Goal: Transaction & Acquisition: Purchase product/service

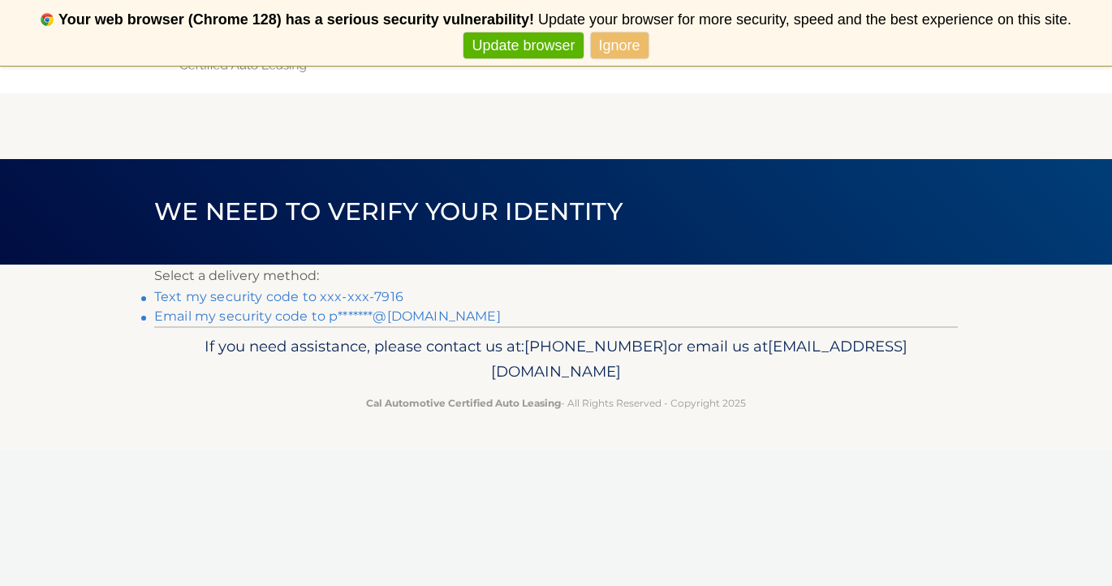
click at [390, 299] on link "Text my security code to xxx-xxx-7916" at bounding box center [278, 296] width 249 height 15
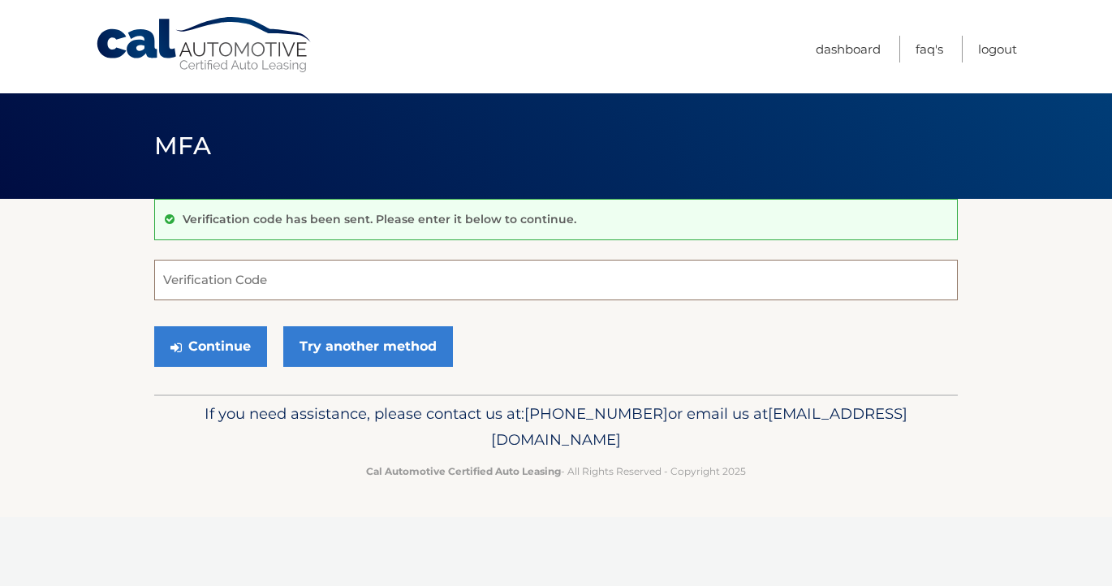
click at [305, 291] on input "Verification Code" at bounding box center [555, 280] width 803 height 41
type input "271367"
click at [191, 342] on button "Continue" at bounding box center [210, 346] width 113 height 41
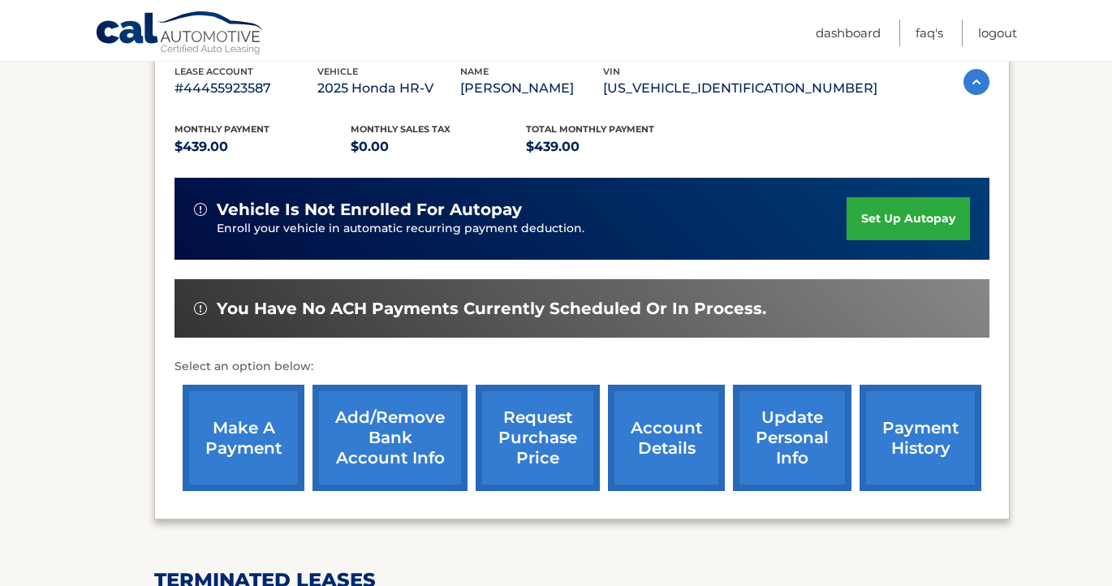
scroll to position [391, 0]
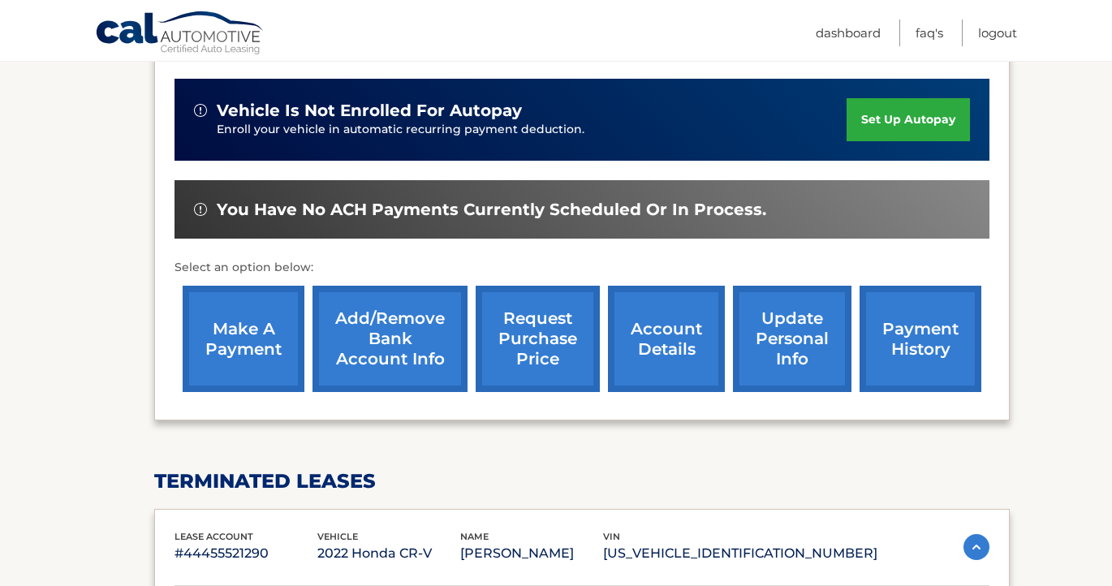
click at [257, 335] on link "make a payment" at bounding box center [244, 339] width 122 height 106
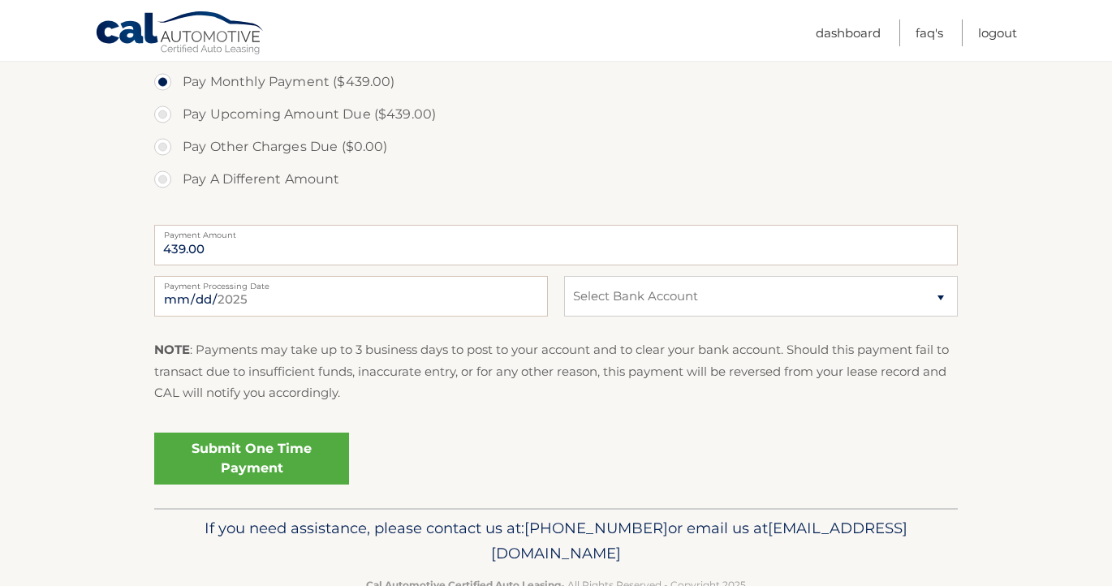
scroll to position [574, 0]
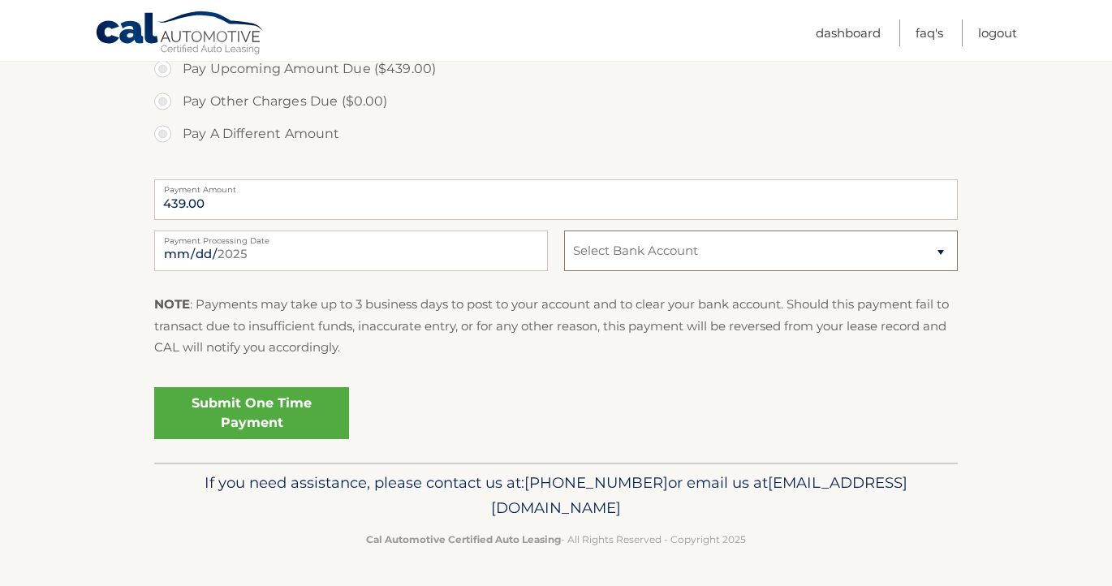
click at [717, 253] on select "Select Bank Account Checking JPMORGAN CHASE BANK, NA *****9809 Checking JPMORGA…" at bounding box center [761, 250] width 394 height 41
select select "YzU1Y2U0OTctMGE0YS00NDZjLTlmOTEtODFkZDIyMzE4MTIw"
click at [261, 414] on link "Submit One Time Payment" at bounding box center [251, 413] width 195 height 52
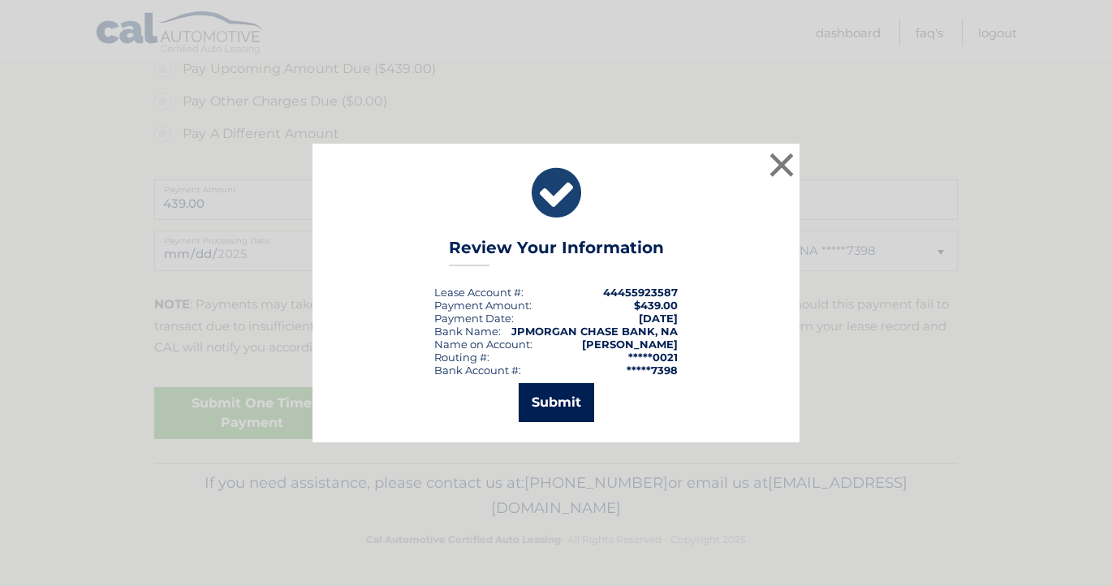
click at [549, 403] on button "Submit" at bounding box center [556, 402] width 75 height 39
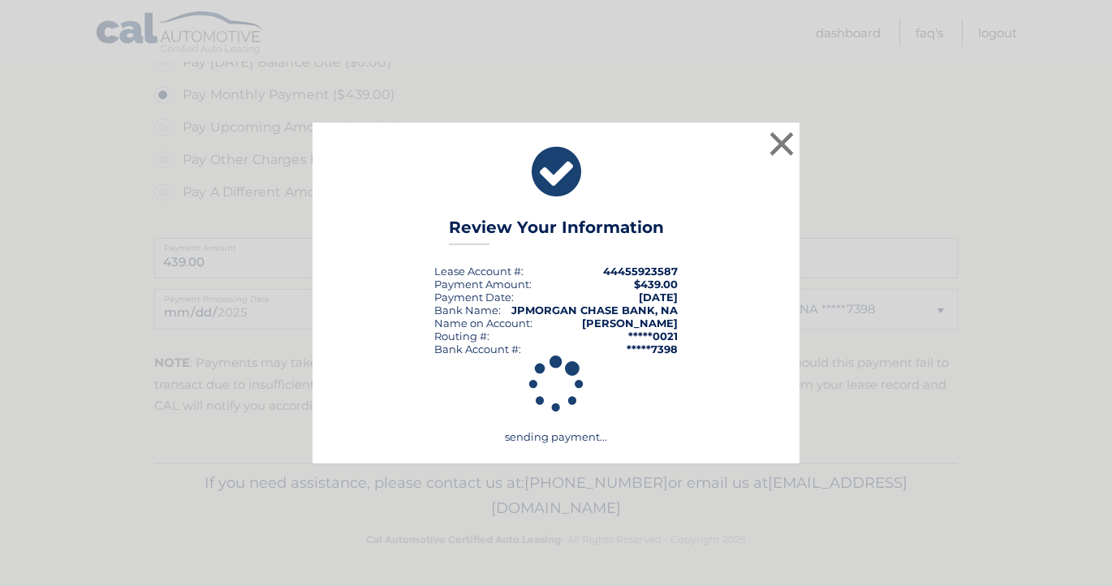
scroll to position [515, 0]
